Goal: Information Seeking & Learning: Learn about a topic

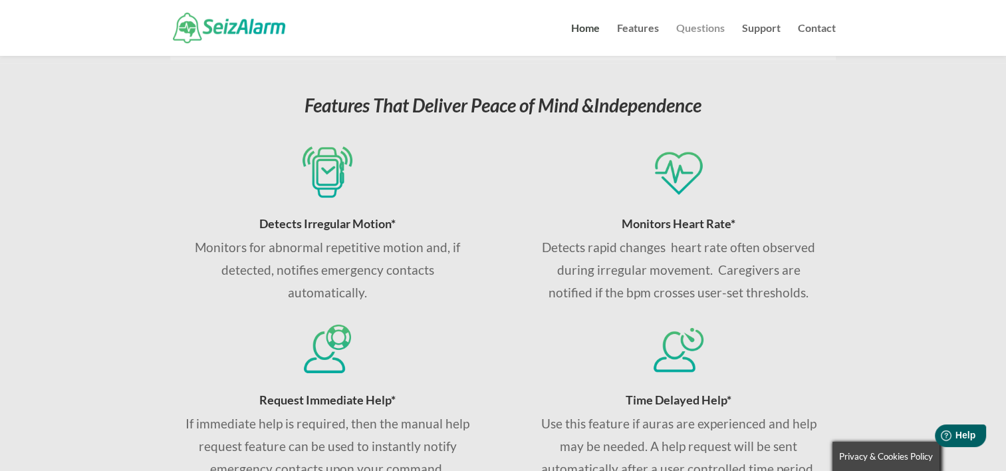
click at [697, 33] on link "Questions" at bounding box center [700, 39] width 49 height 33
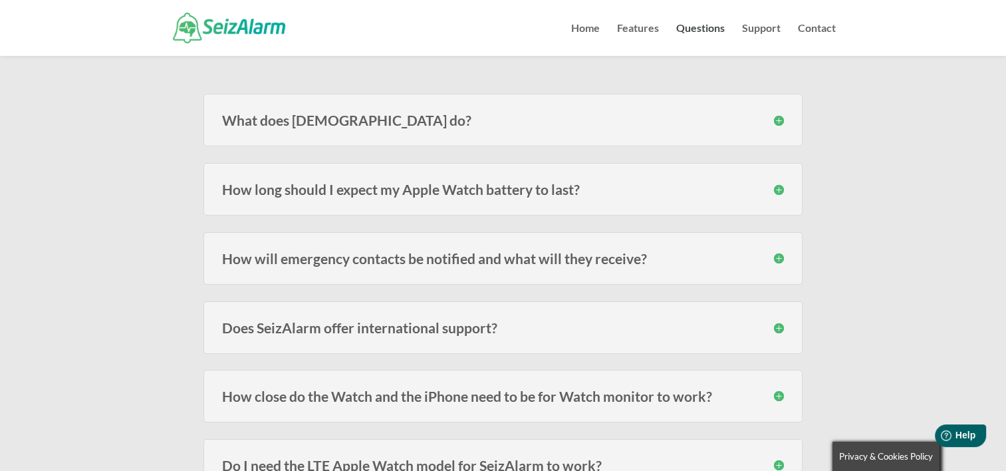
scroll to position [213, 0]
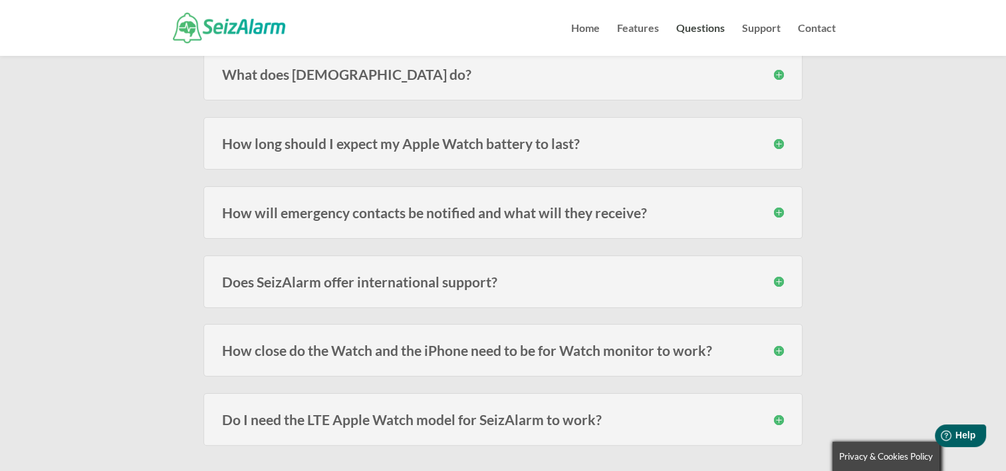
click at [771, 144] on h3 "How long should I expect my Apple Watch battery to last?" at bounding box center [503, 143] width 562 height 14
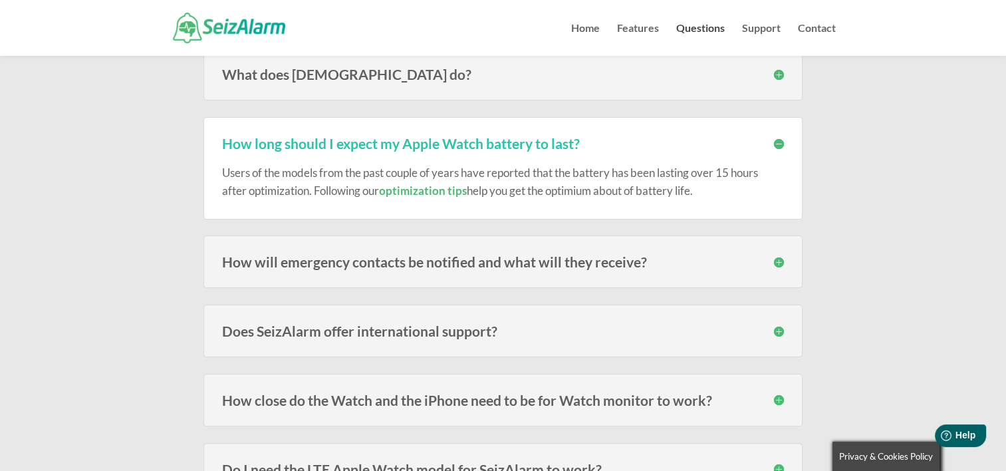
click at [775, 261] on h3 "How will emergency contacts be notified and what will they receive?" at bounding box center [503, 262] width 562 height 14
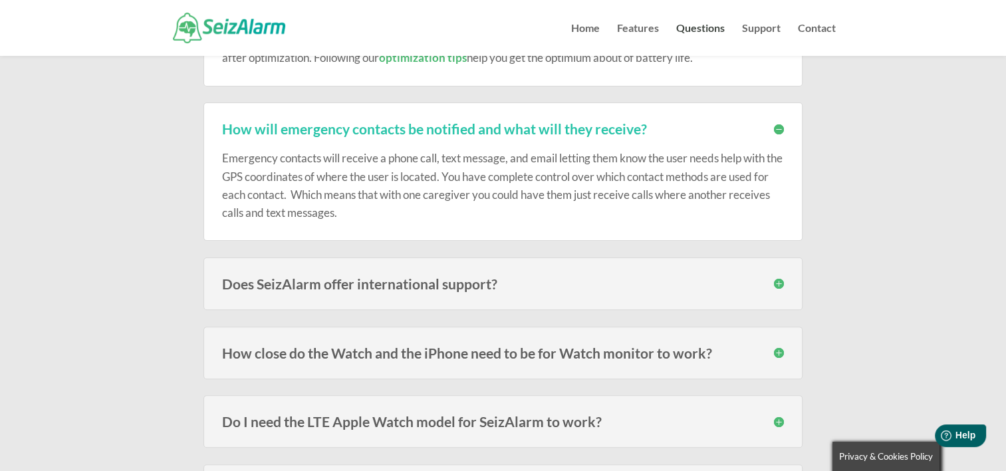
scroll to position [372, 0]
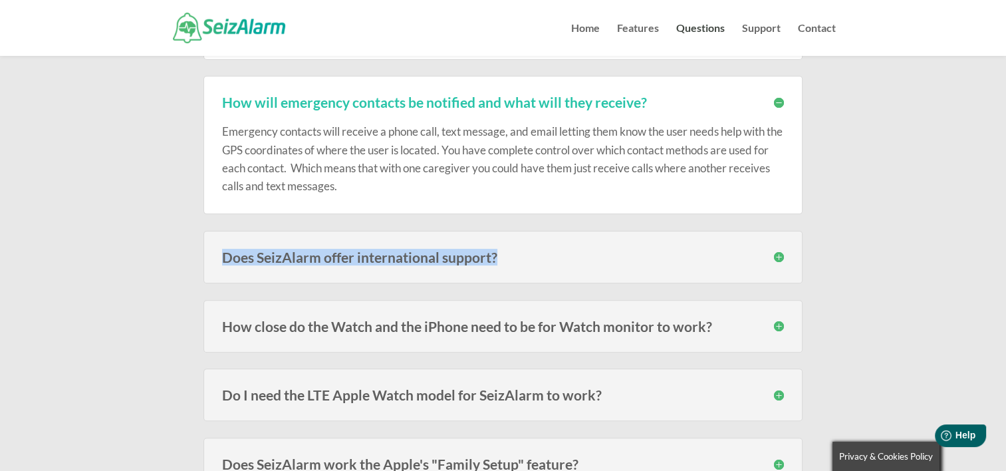
click at [775, 261] on h3 "Does SeizAlarm offer international support?" at bounding box center [503, 257] width 562 height 14
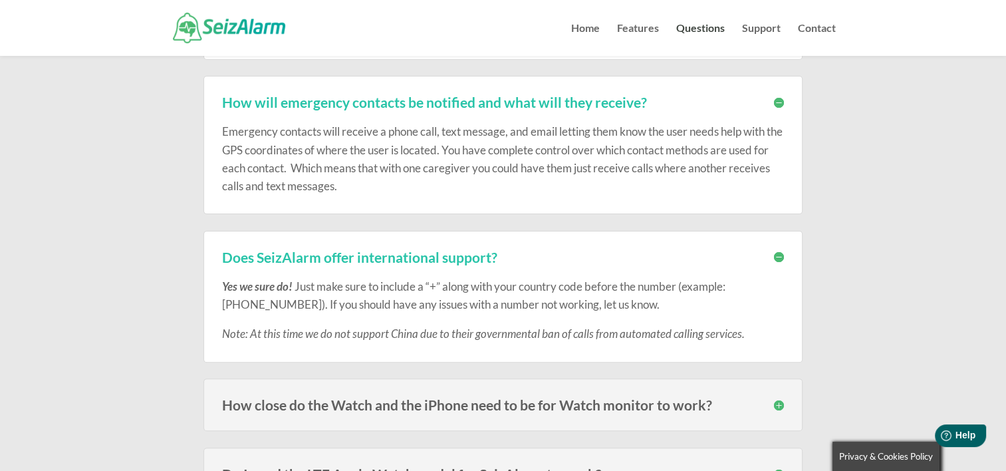
drag, startPoint x: 775, startPoint y: 261, endPoint x: 865, endPoint y: 360, distance: 134.2
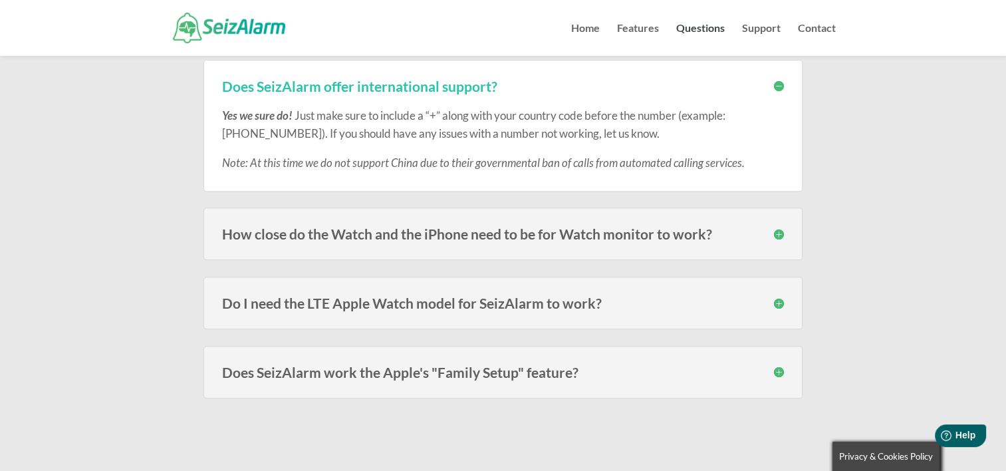
scroll to position [585, 0]
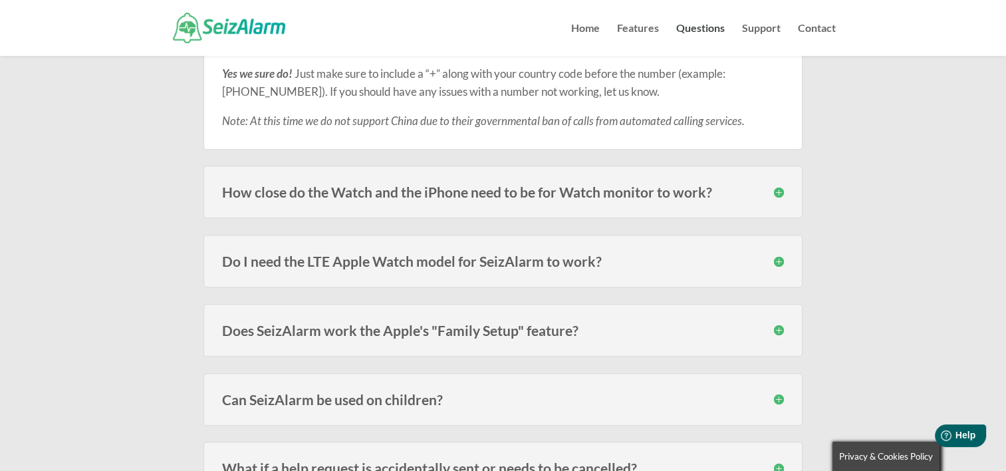
click at [781, 182] on div "How close do the Watch and the iPhone need to be for Watch monitor to work? The…" at bounding box center [502, 192] width 599 height 53
click at [779, 196] on h3 "How close do the Watch and the iPhone need to be for Watch monitor to work?" at bounding box center [503, 192] width 562 height 14
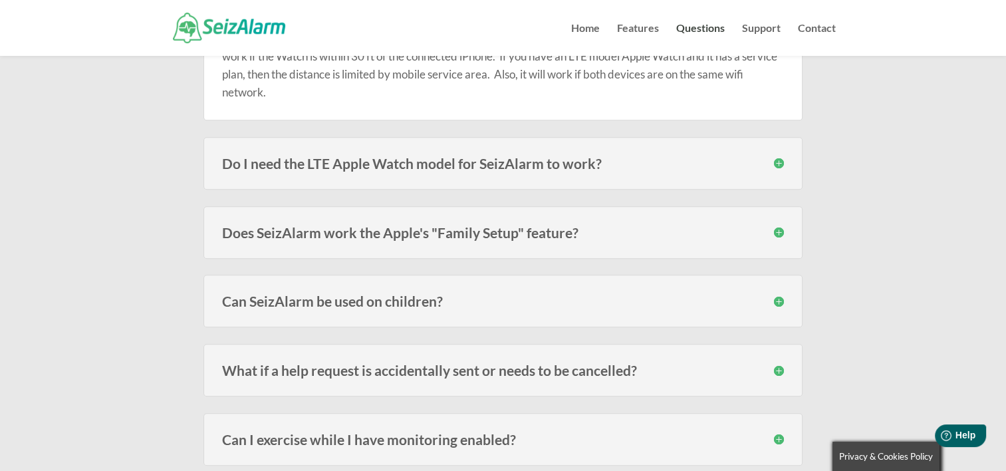
scroll to position [825, 0]
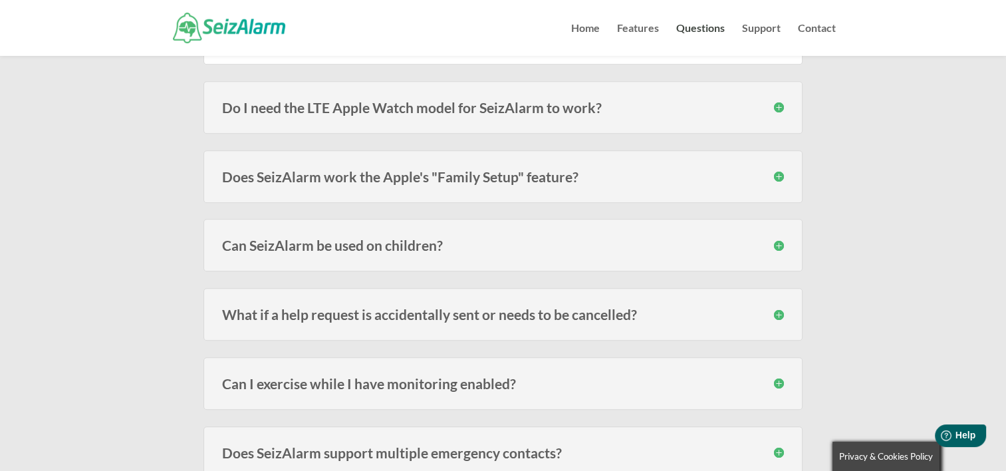
click at [776, 313] on h3 "What if a help request is accidentally sent or needs to be cancelled?" at bounding box center [503, 314] width 562 height 14
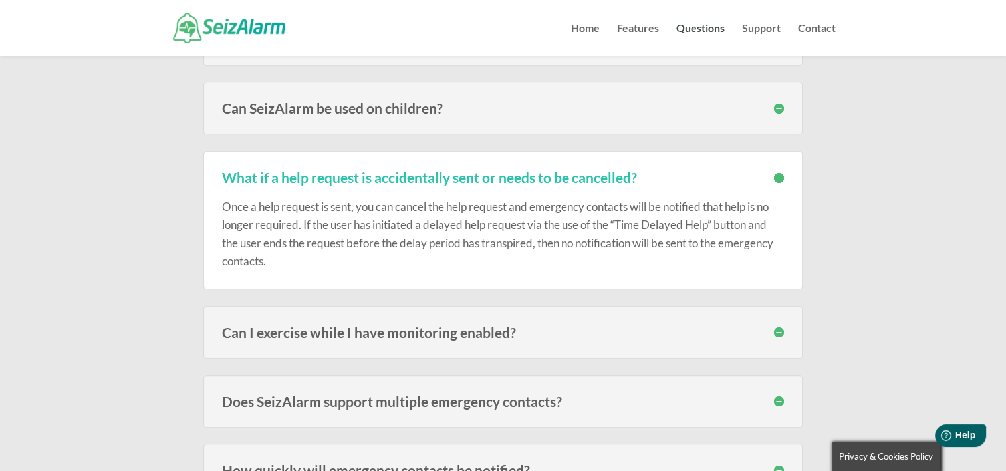
scroll to position [1064, 0]
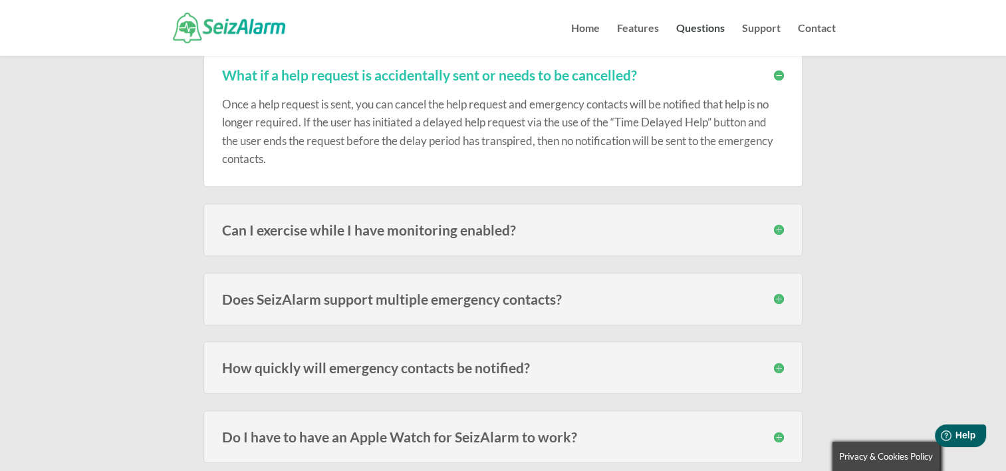
click at [777, 225] on h3 "Can I exercise while I have monitoring enabled?" at bounding box center [503, 230] width 562 height 14
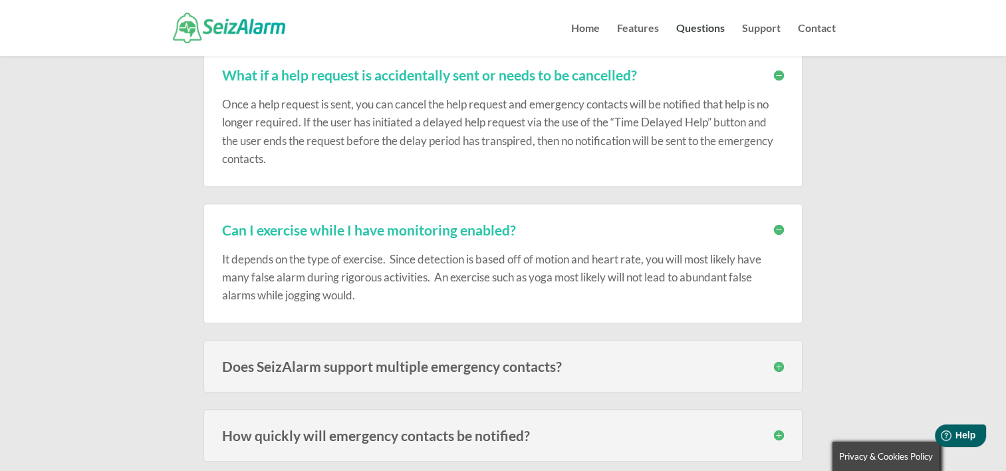
click at [777, 362] on h3 "Does SeizAlarm support multiple emergency contacts?" at bounding box center [503, 366] width 562 height 14
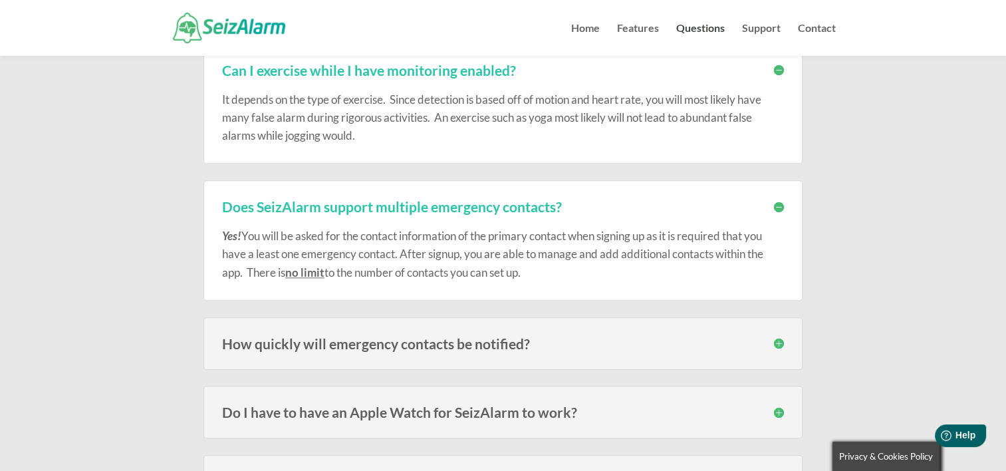
scroll to position [1250, 0]
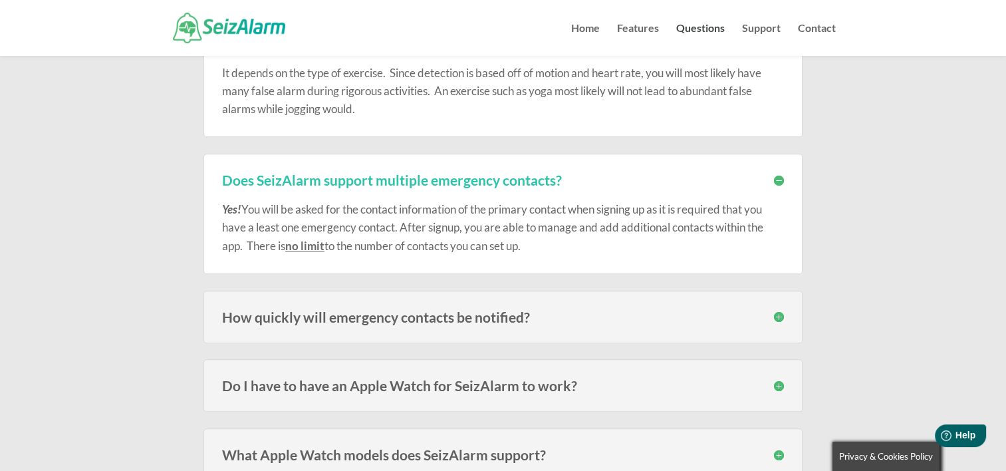
click at [779, 316] on h3 "How quickly will emergency contacts be notified?" at bounding box center [503, 317] width 562 height 14
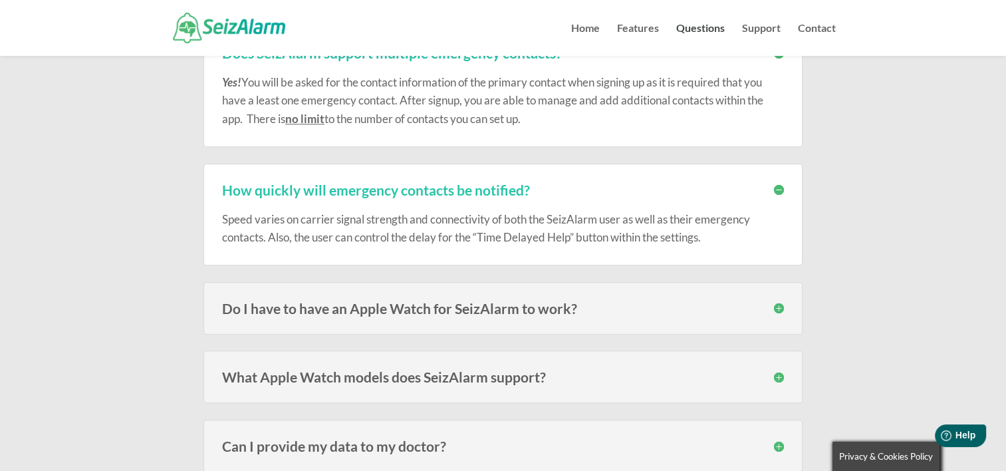
scroll to position [1383, 0]
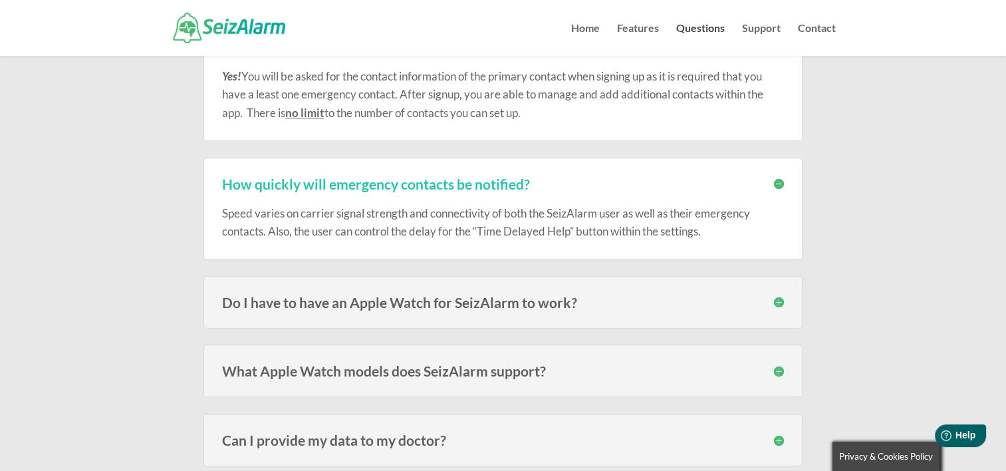
click at [778, 300] on h3 "Do I have to have an Apple Watch for SeizAlarm to work?" at bounding box center [503, 302] width 562 height 14
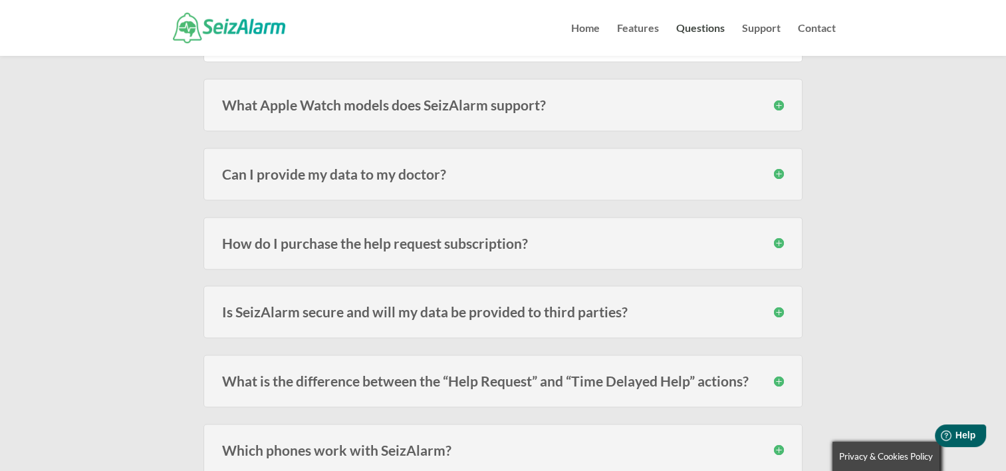
scroll to position [1835, 0]
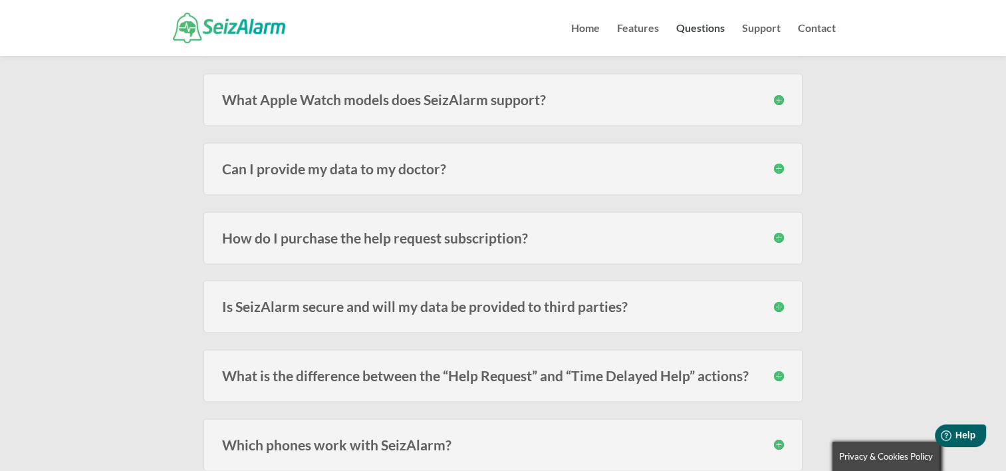
click at [775, 167] on h3 "Can I provide my data to my doctor?" at bounding box center [503, 169] width 562 height 14
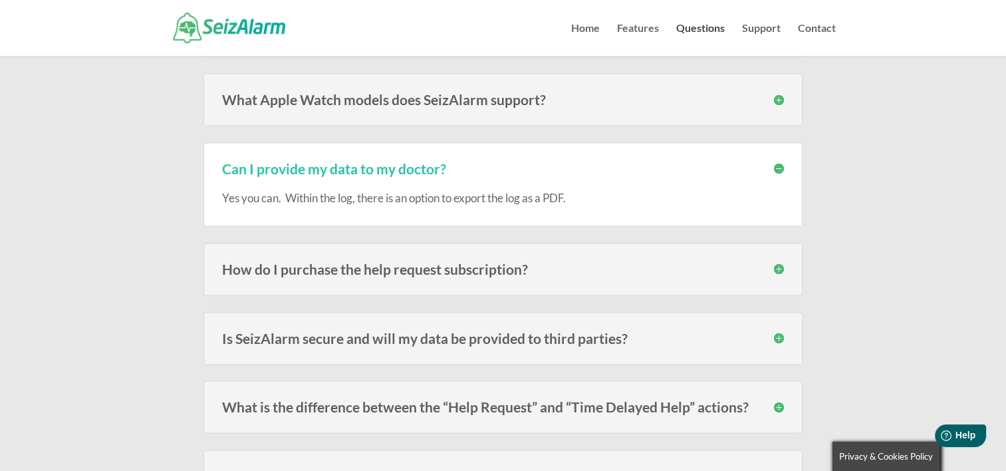
click at [775, 272] on div "How do I purchase the help request subscription? The subscription must be purch…" at bounding box center [502, 269] width 599 height 53
click at [777, 273] on div "How do I purchase the help request subscription? The subscription must be purch…" at bounding box center [502, 269] width 599 height 53
click at [779, 269] on h3 "How do I purchase the help request subscription?" at bounding box center [503, 269] width 562 height 14
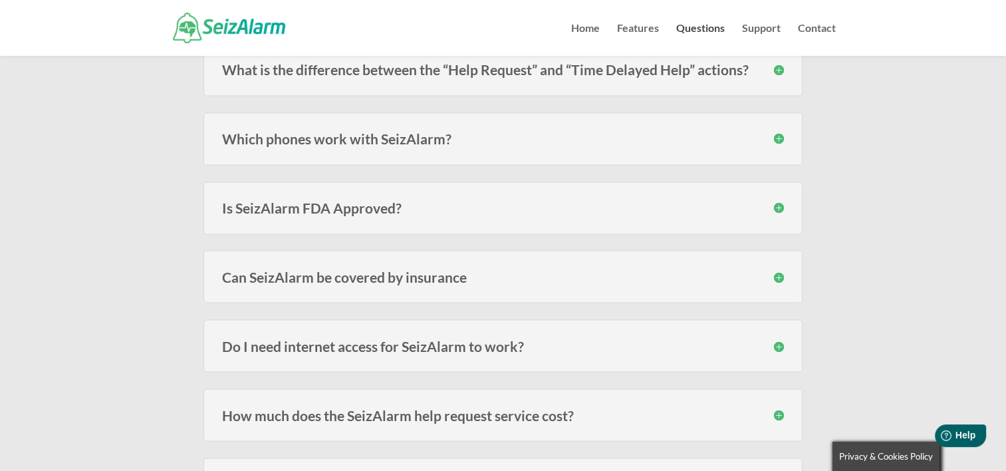
scroll to position [2261, 0]
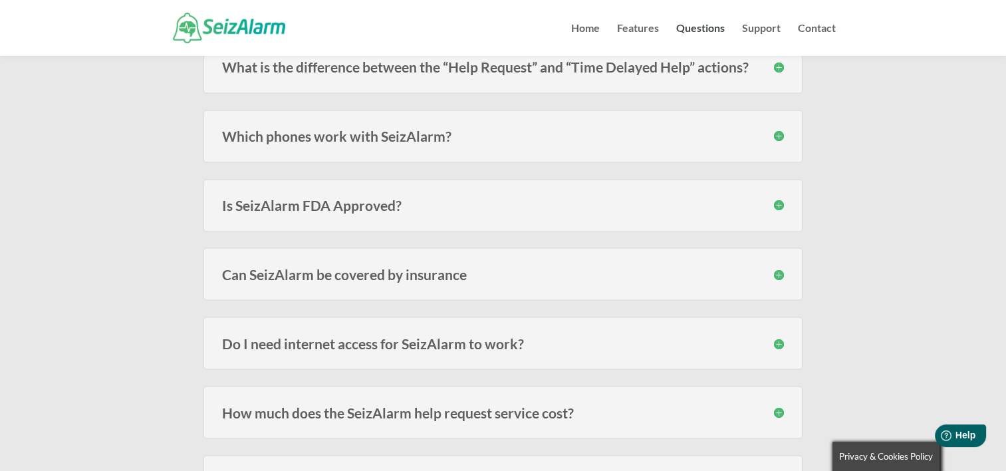
click at [780, 267] on h3 "Can SeizAlarm be covered by insurance" at bounding box center [503, 274] width 562 height 14
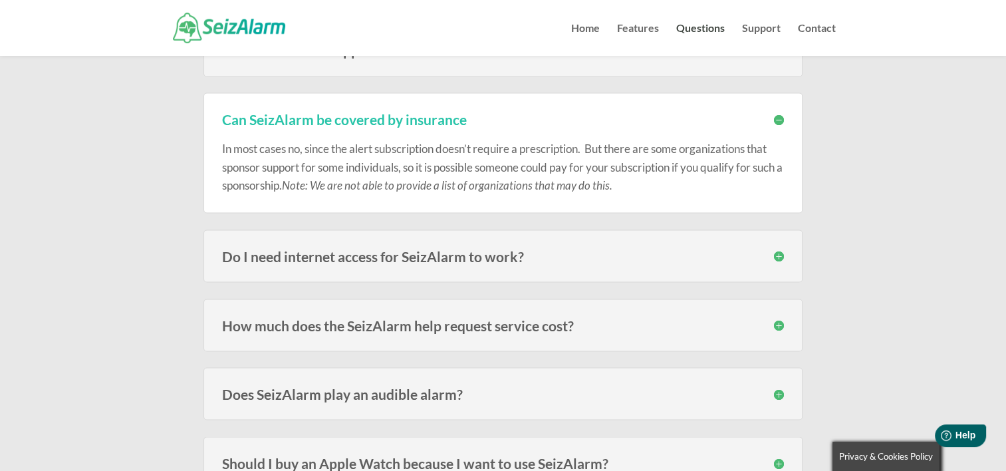
scroll to position [2447, 0]
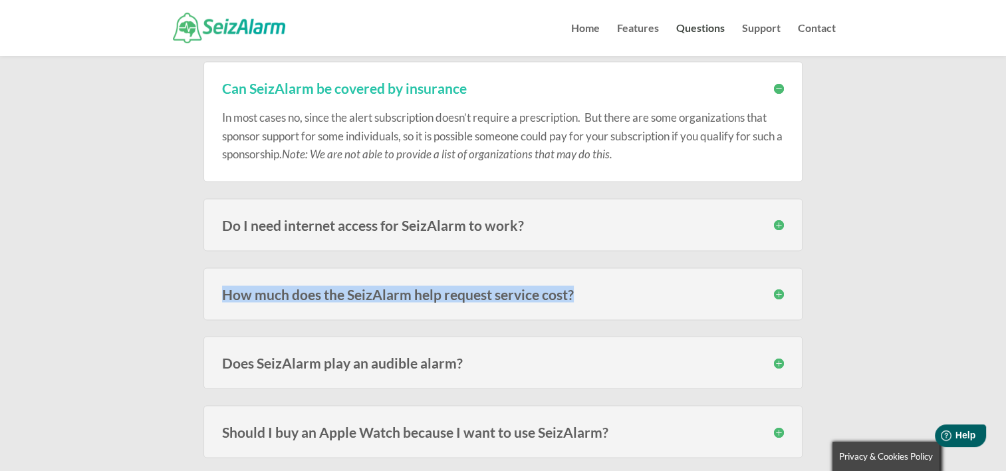
drag, startPoint x: 779, startPoint y: 263, endPoint x: 773, endPoint y: 285, distance: 22.1
click at [773, 287] on h3 "How much does the SeizAlarm help request service cost?" at bounding box center [503, 294] width 562 height 14
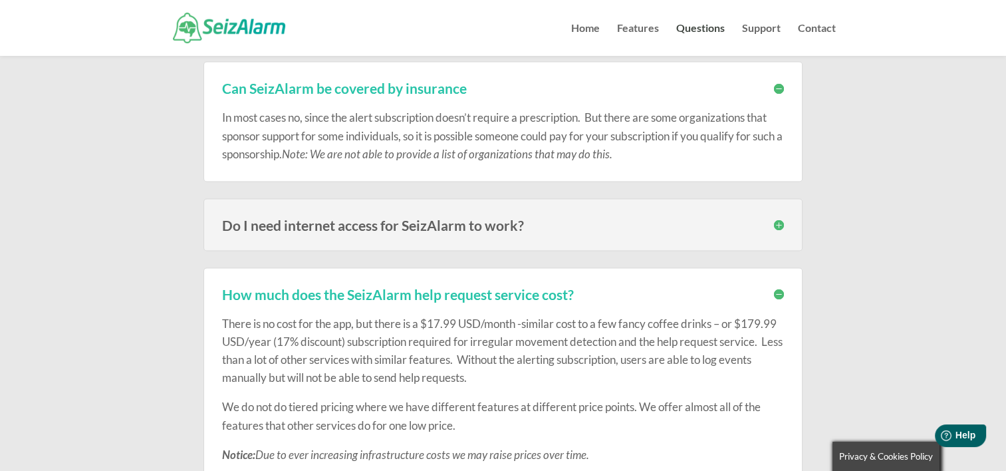
click at [708, 397] on p "We do not do tiered pricing where we have different features at different price…" at bounding box center [503, 420] width 562 height 47
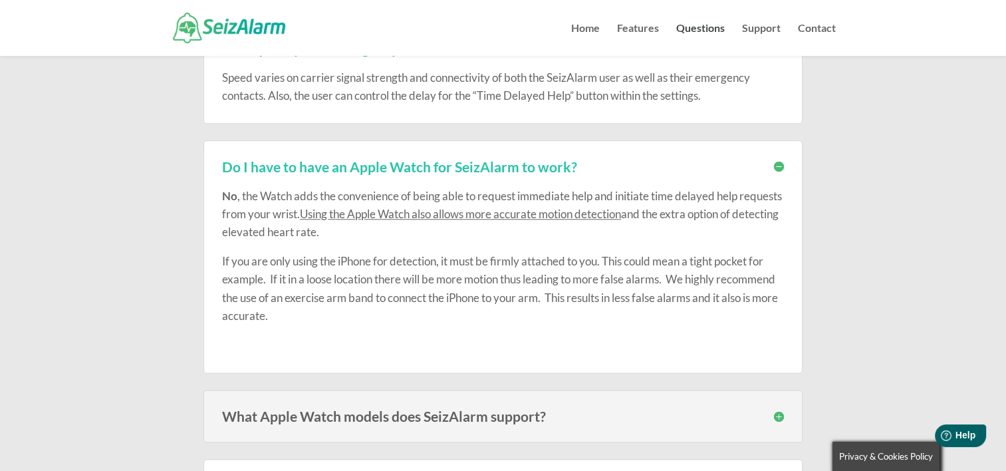
scroll to position [1490, 0]
